Goal: Information Seeking & Learning: Learn about a topic

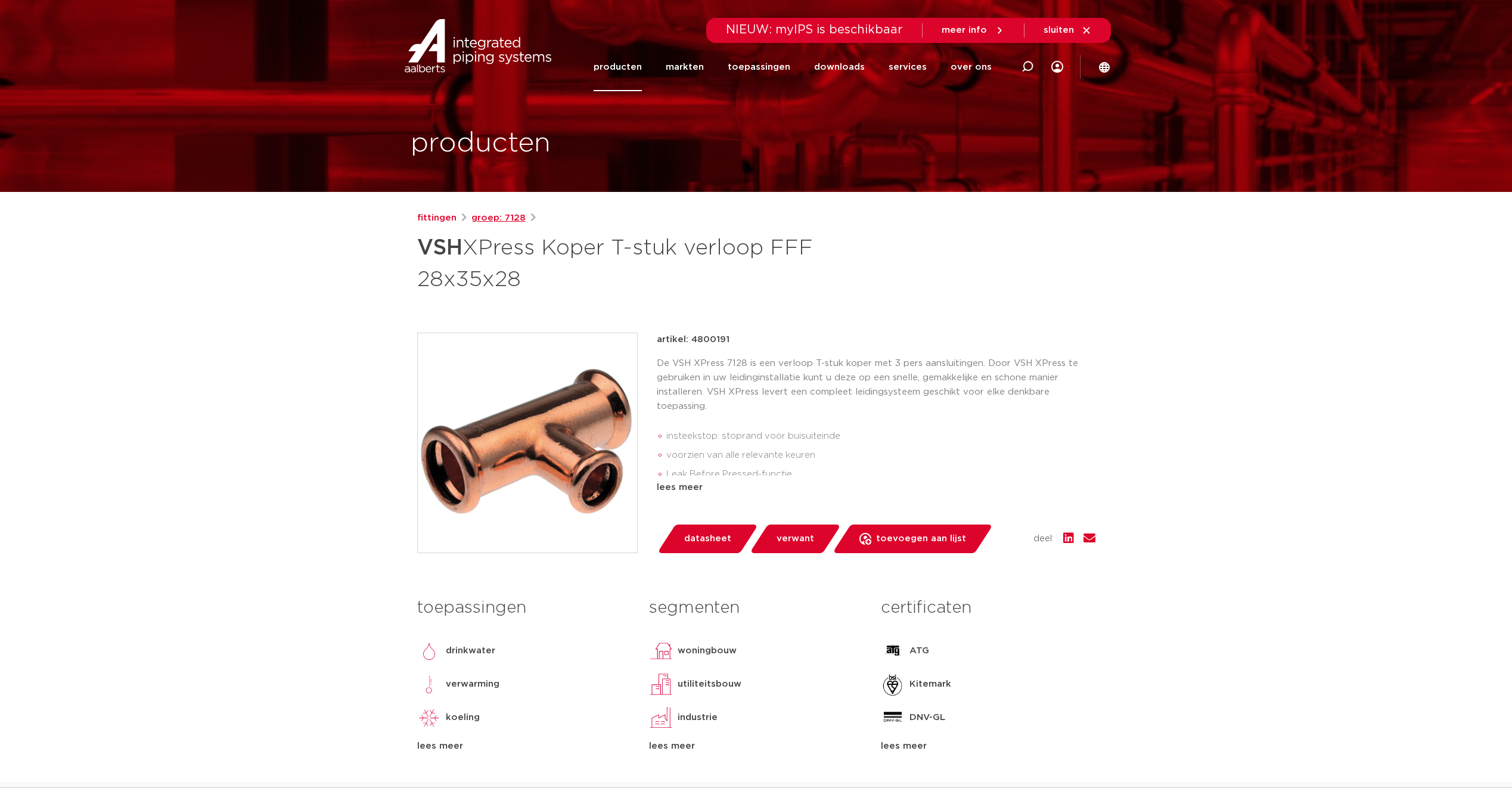
click at [483, 218] on link "groep: 7128" at bounding box center [499, 218] width 54 height 14
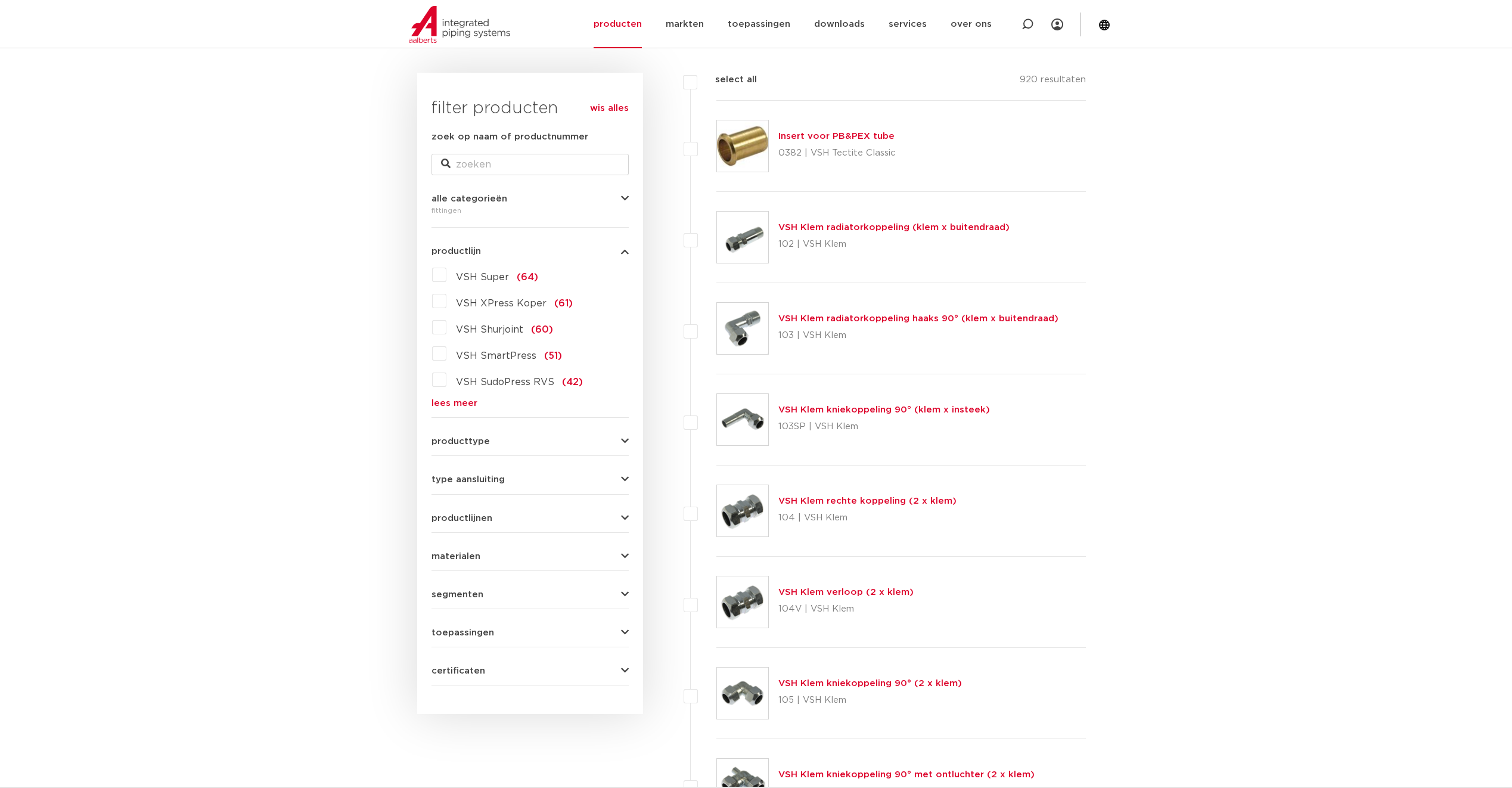
scroll to position [179, 0]
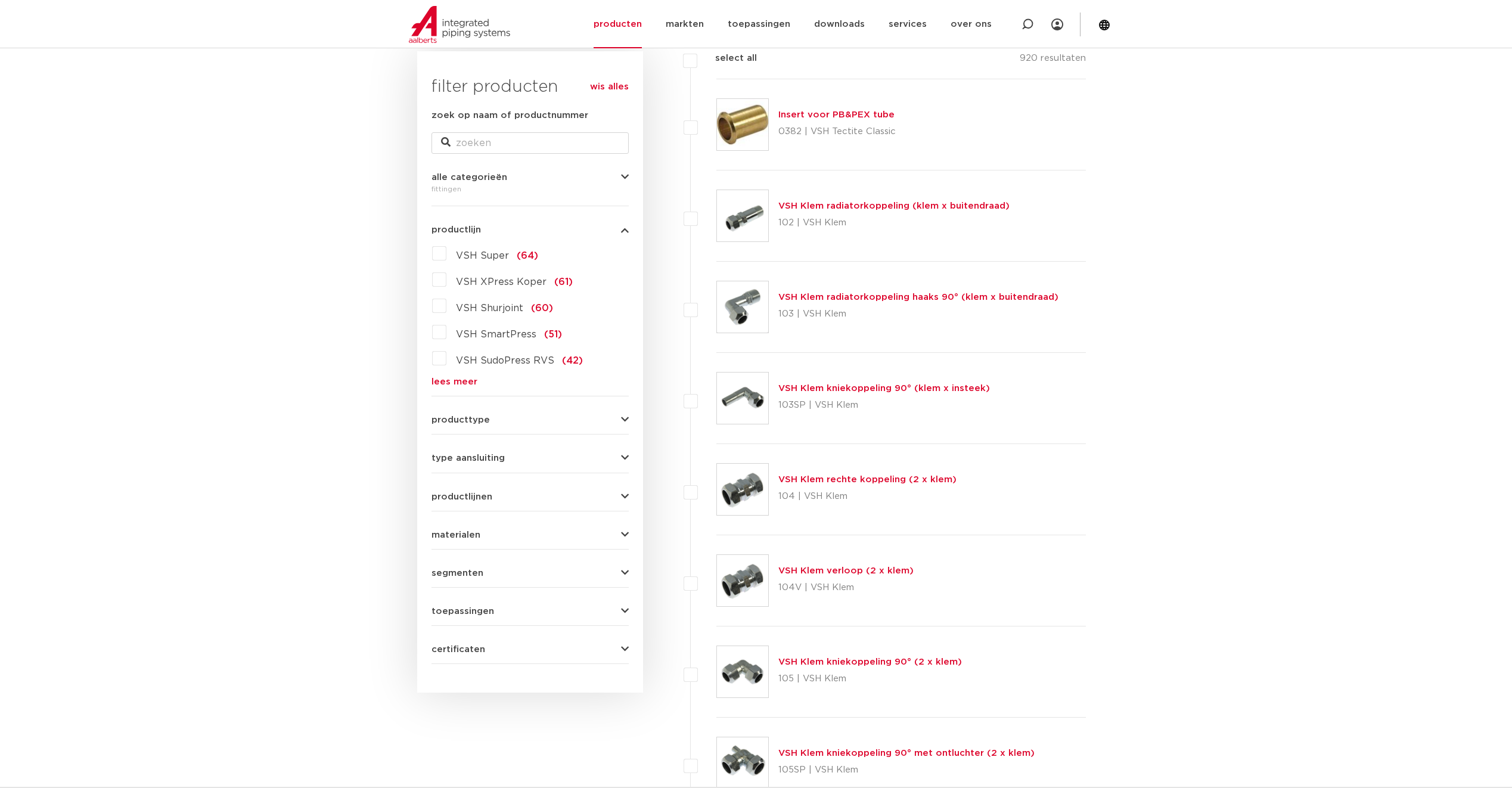
click at [461, 385] on link "lees meer" at bounding box center [530, 382] width 197 height 9
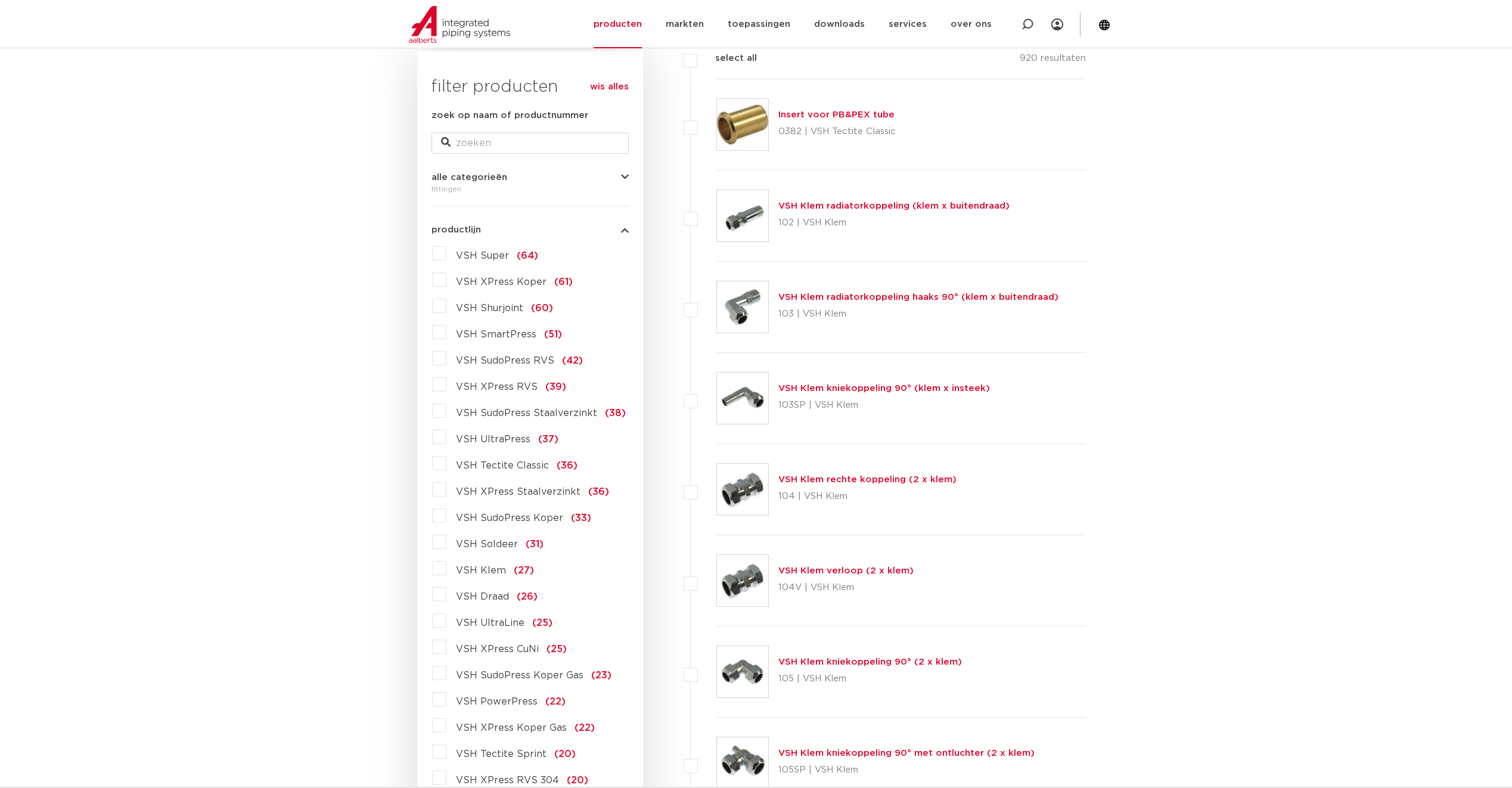
click at [516, 495] on span "VSH XPress Staalverzinkt" at bounding box center [518, 492] width 124 height 10
click at [0, 0] on input "VSH XPress Staalverzinkt (36)" at bounding box center [0, 0] width 0 height 0
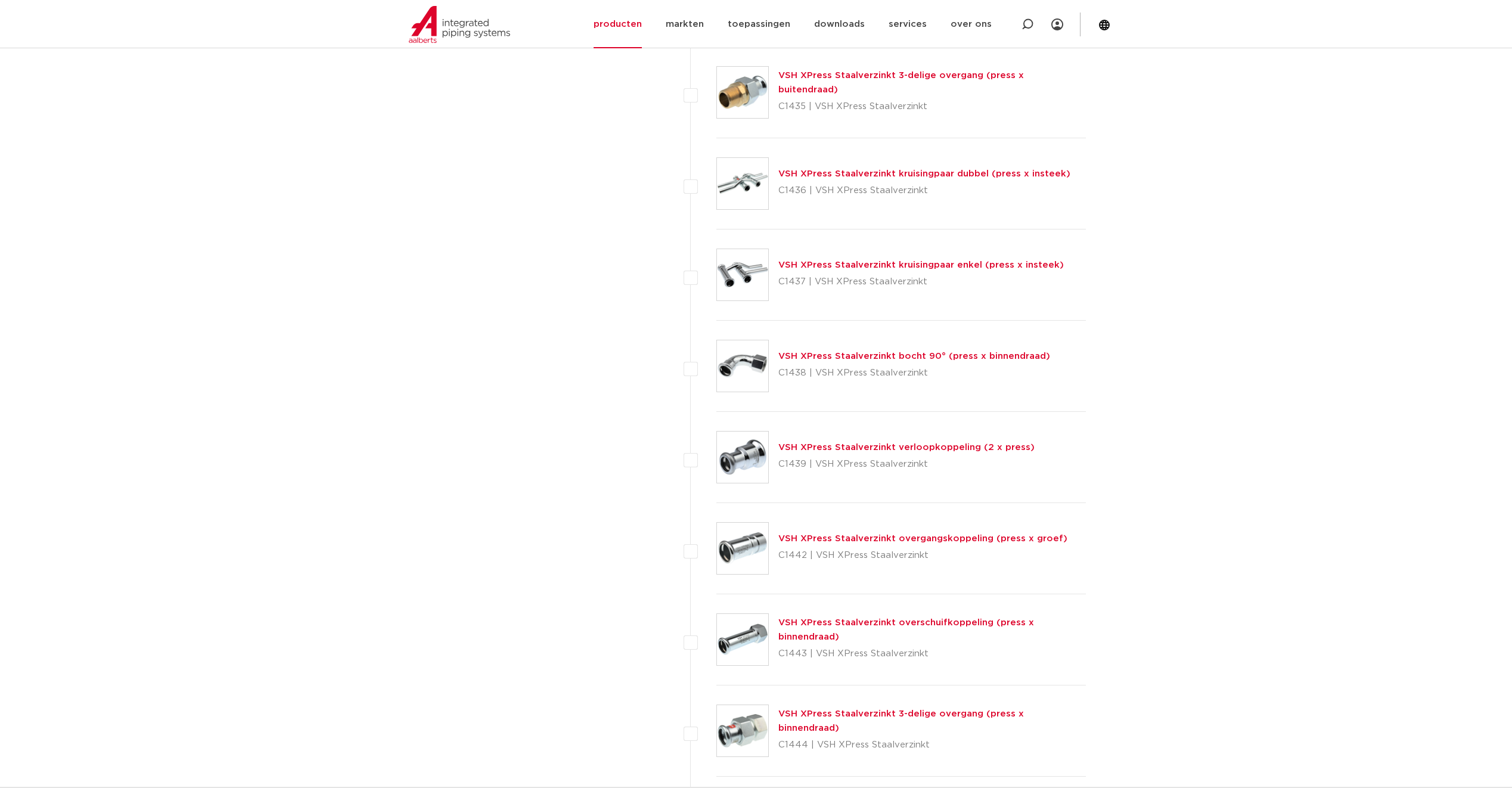
scroll to position [2504, 0]
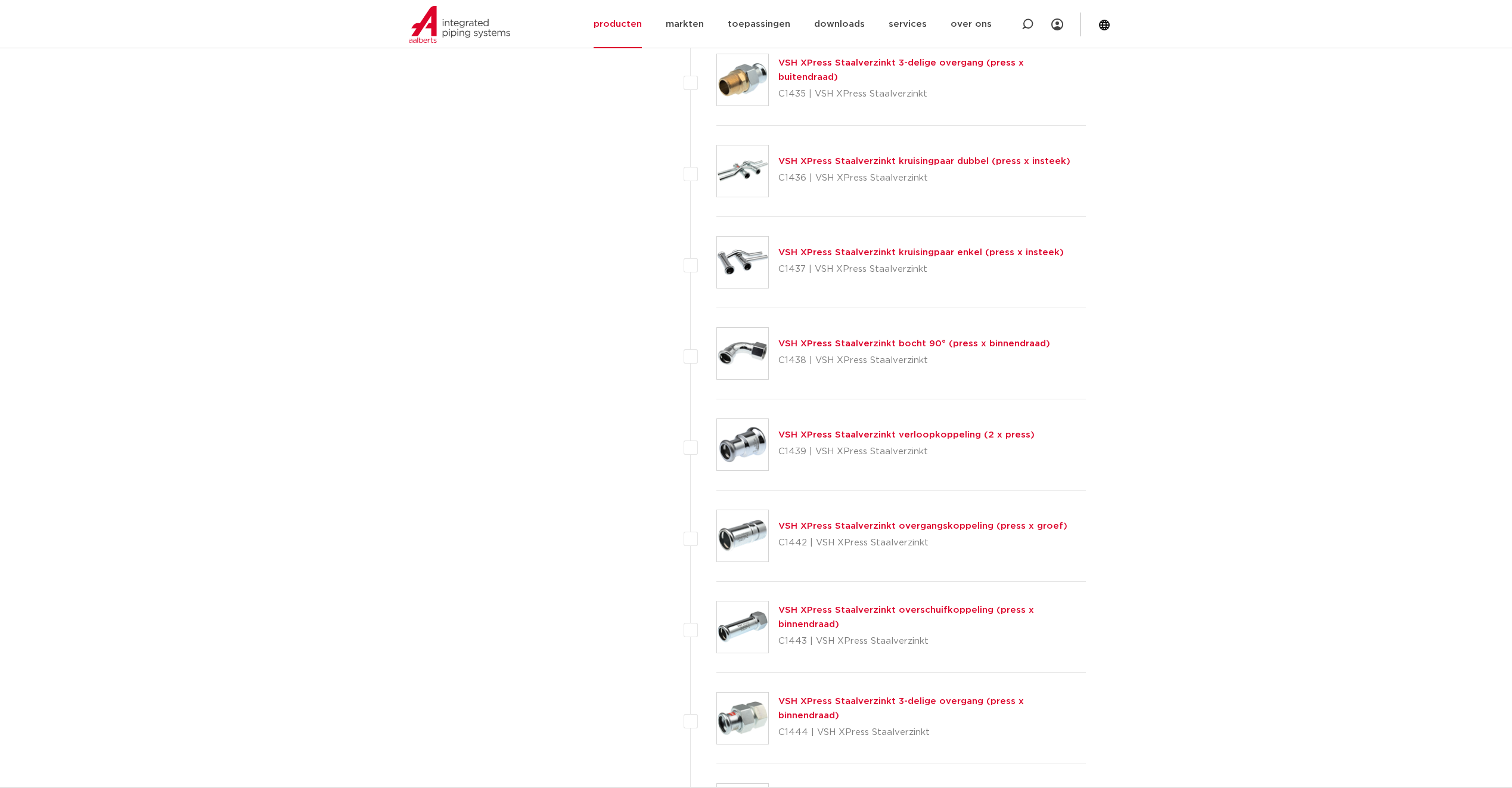
click at [879, 432] on link "VSH XPress Staalverzinkt verloopkoppeling (2 x press)" at bounding box center [906, 435] width 256 height 9
